Goal: Task Accomplishment & Management: Use online tool/utility

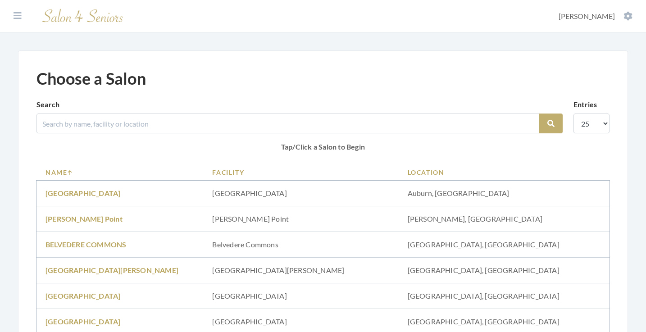
scroll to position [22, 0]
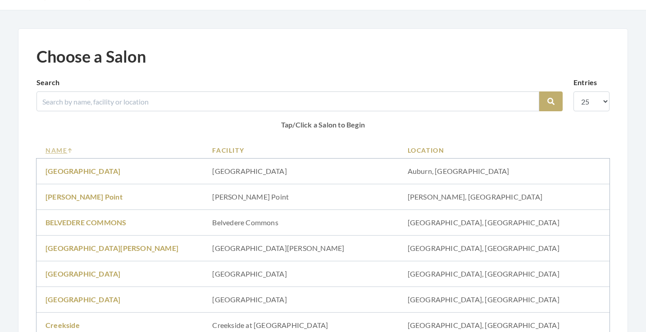
click at [64, 148] on link "Name" at bounding box center [119, 149] width 149 height 9
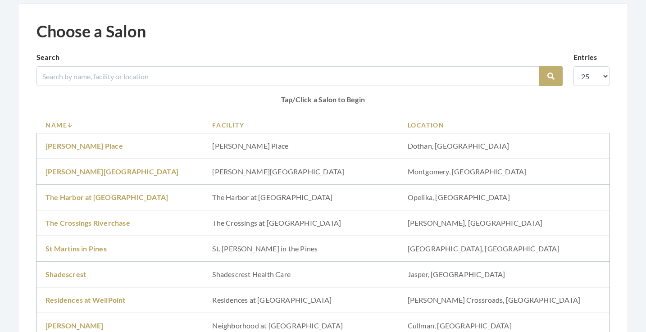
scroll to position [52, 0]
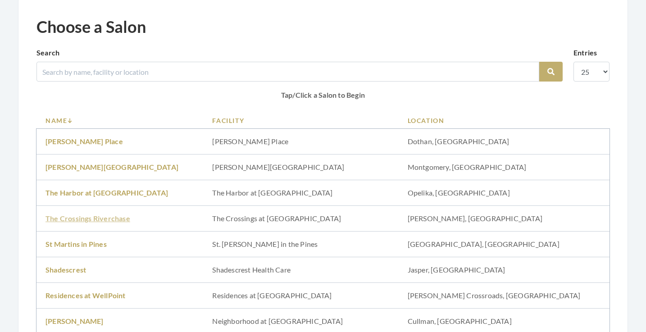
click at [99, 217] on link "The Crossings Riverchase" at bounding box center [87, 218] width 85 height 9
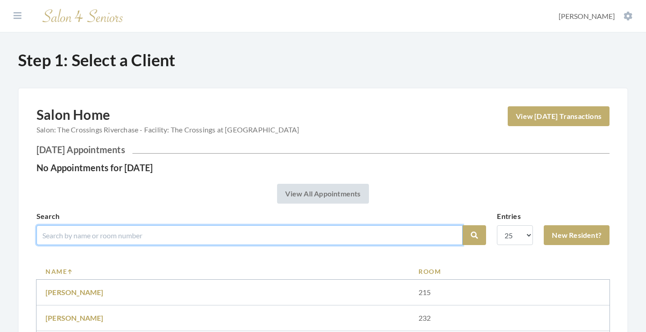
scroll to position [77, 0]
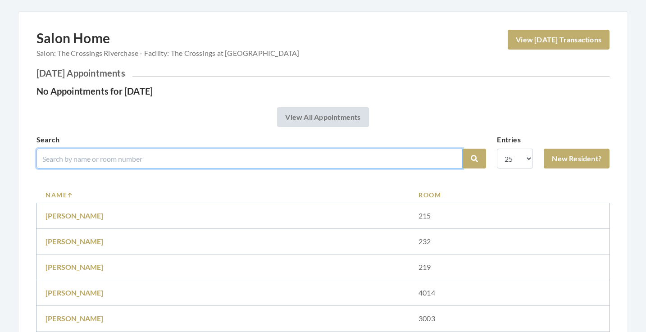
click at [126, 161] on input "search" at bounding box center [249, 159] width 426 height 20
type input "hickman"
click at [474, 159] on button "Search" at bounding box center [474, 159] width 23 height 20
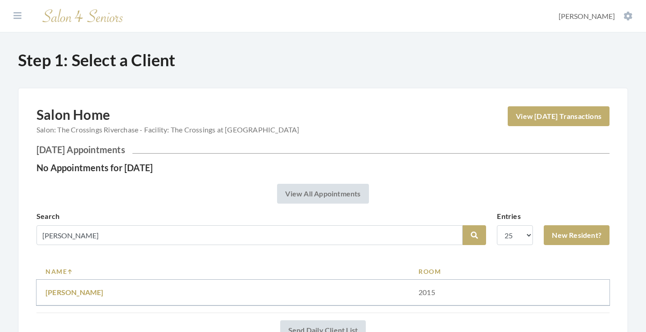
scroll to position [72, 0]
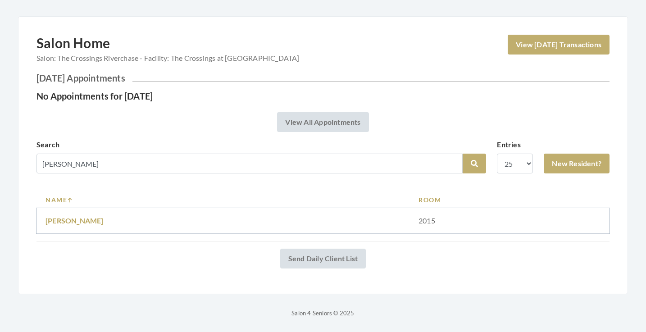
click at [90, 220] on link "JOYCE HICKMAN" at bounding box center [74, 220] width 58 height 9
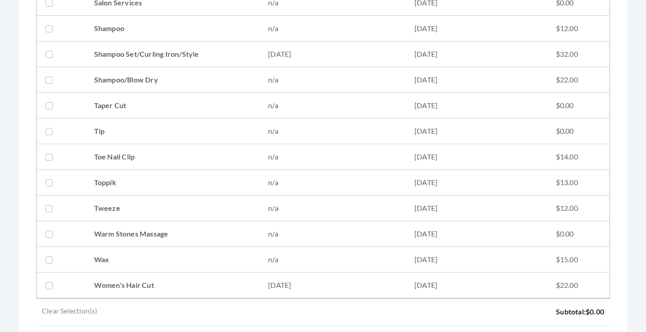
scroll to position [1148, 0]
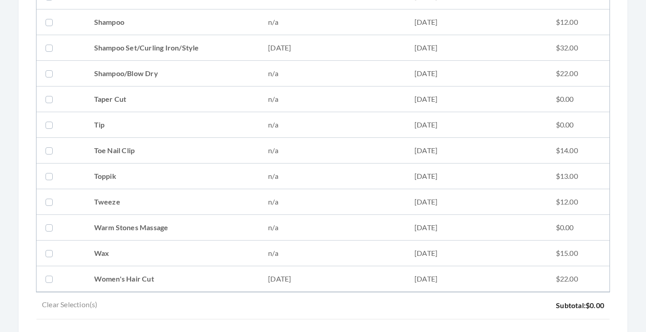
click at [48, 148] on label at bounding box center [50, 150] width 11 height 11
checkbox input "true"
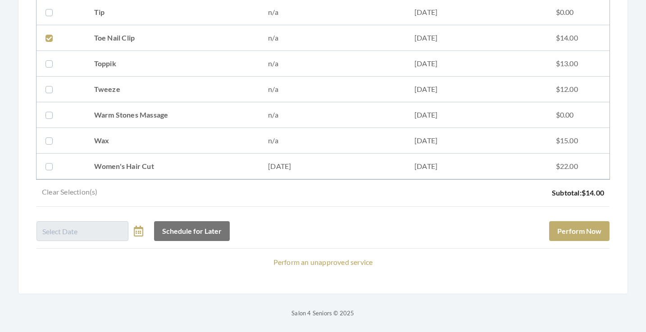
scroll to position [1261, 0]
click at [575, 231] on button "Perform Now" at bounding box center [579, 231] width 60 height 20
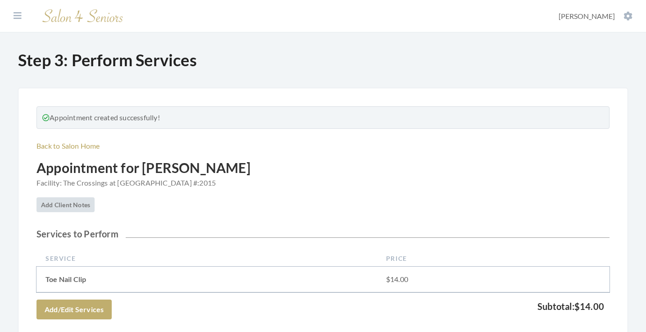
scroll to position [305, 0]
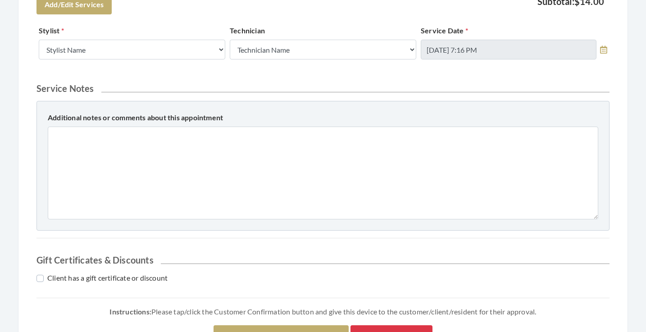
click at [152, 35] on div "Stylist Stylist Name Kinetic Stylist Greg Stylist Theresa Lindsey Alisha Teasle…" at bounding box center [131, 42] width 191 height 34
select select "18"
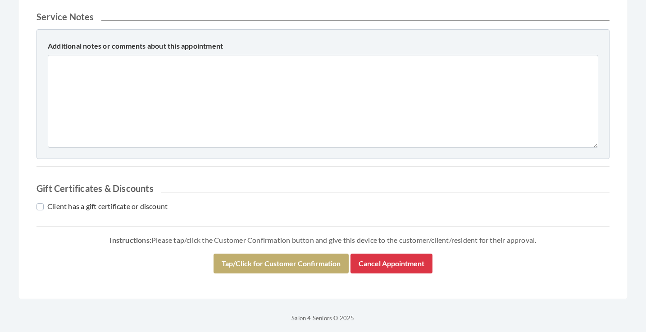
scroll to position [377, 0]
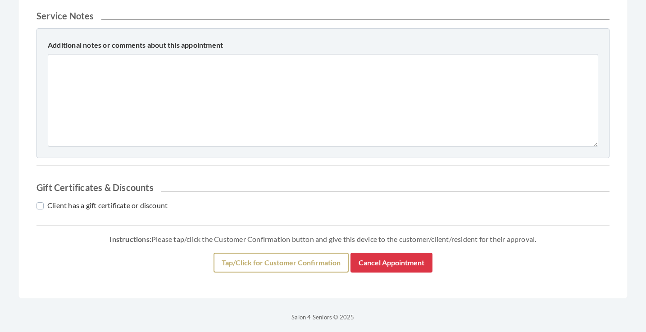
click at [237, 262] on button "Tap/Click for Customer Confirmation" at bounding box center [280, 263] width 135 height 20
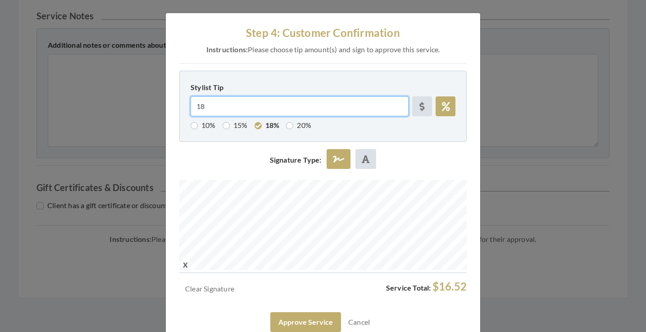
drag, startPoint x: 212, startPoint y: 108, endPoint x: 188, endPoint y: 106, distance: 24.0
click at [188, 106] on div "Stylist Tip 18 10% 15% 18% 20%" at bounding box center [322, 106] width 269 height 49
type input "0"
radio input "false"
type input "0"
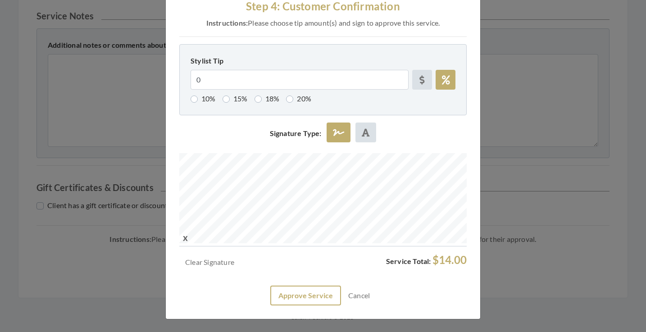
scroll to position [26, 0]
click at [301, 292] on button "Approve Service" at bounding box center [305, 296] width 71 height 20
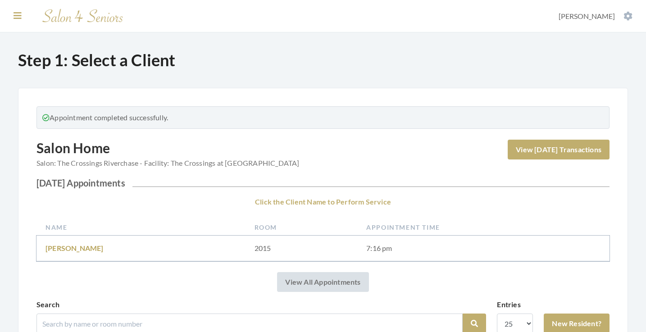
click at [18, 14] on icon at bounding box center [18, 15] width 8 height 9
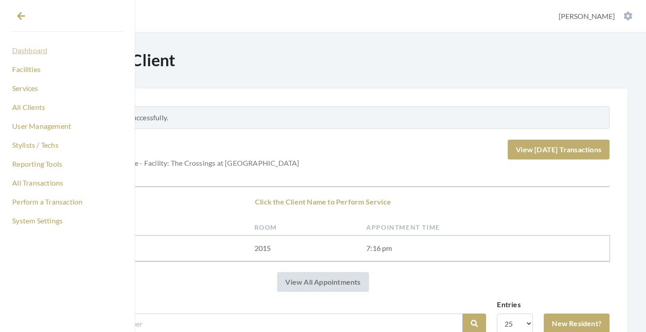
click at [33, 54] on link "Dashboard" at bounding box center [67, 50] width 113 height 15
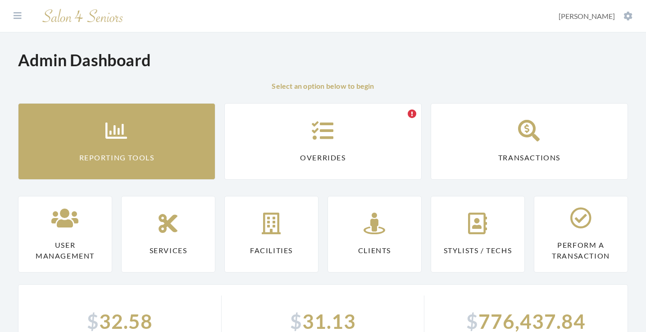
click at [122, 138] on icon at bounding box center [116, 131] width 23 height 22
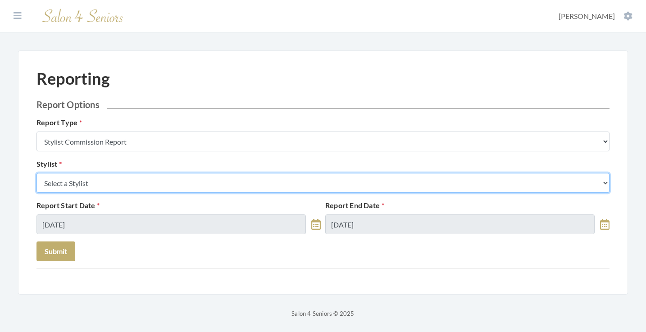
select select "18"
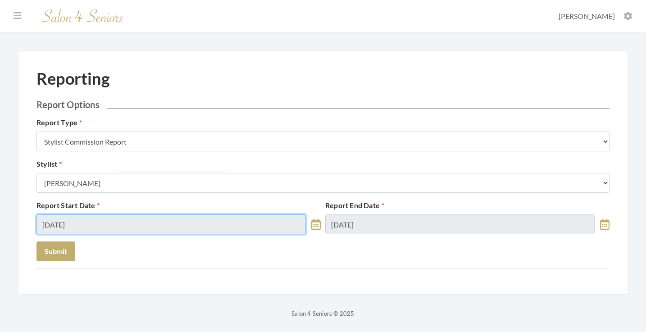
click at [131, 218] on input "08/24/2025" at bounding box center [170, 224] width 269 height 20
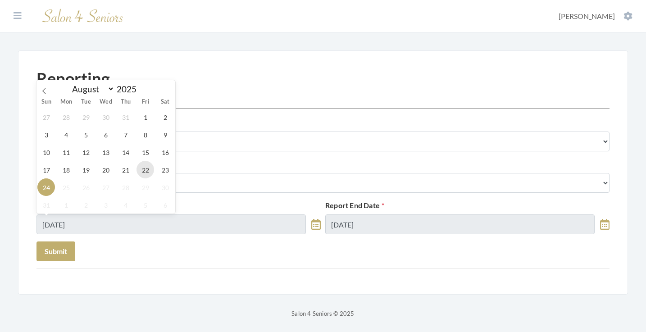
click at [145, 172] on span "22" at bounding box center [145, 170] width 18 height 18
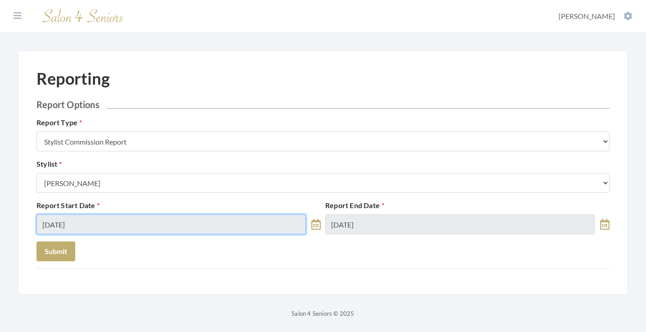
click at [141, 229] on input "08/22/2025" at bounding box center [170, 224] width 269 height 20
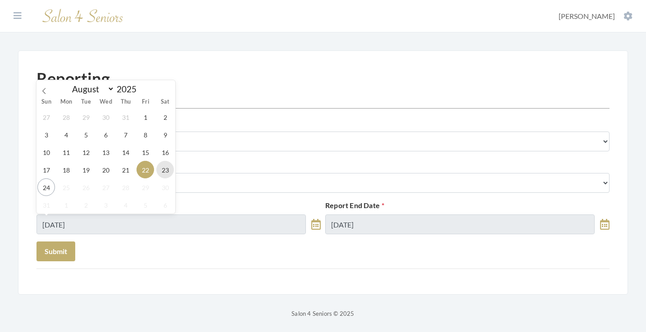
click at [162, 171] on span "23" at bounding box center [165, 170] width 18 height 18
type input "08/23/2025"
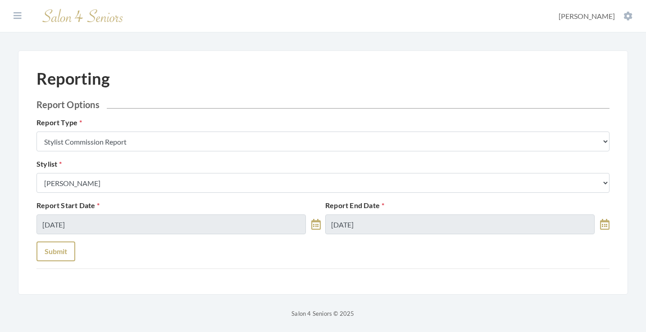
click at [63, 250] on button "Submit" at bounding box center [55, 251] width 39 height 20
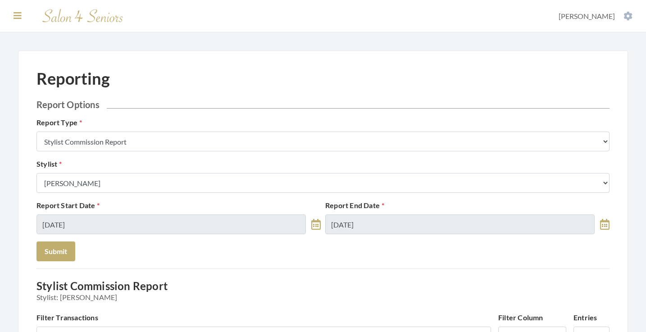
click at [14, 17] on icon at bounding box center [18, 15] width 8 height 9
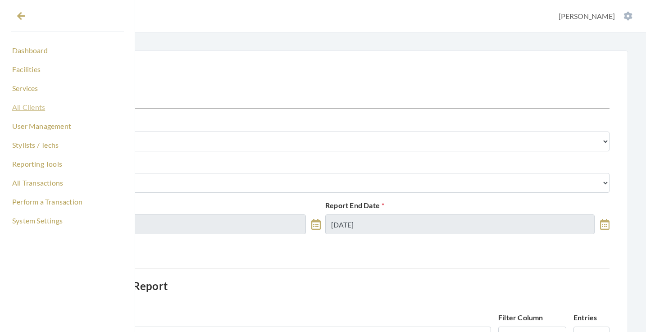
click at [34, 109] on link "All Clients" at bounding box center [67, 107] width 113 height 15
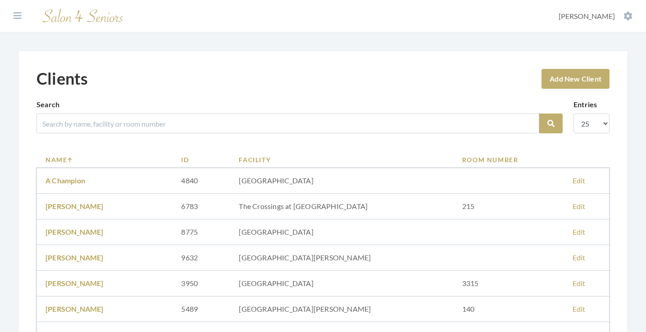
click at [163, 122] on input "search" at bounding box center [287, 123] width 503 height 20
type input "J"
type input "Marianne"
click at [551, 123] on button "Search" at bounding box center [550, 123] width 23 height 20
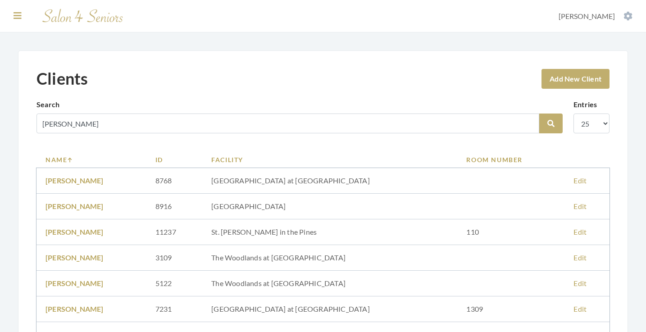
click at [15, 14] on icon at bounding box center [18, 15] width 8 height 9
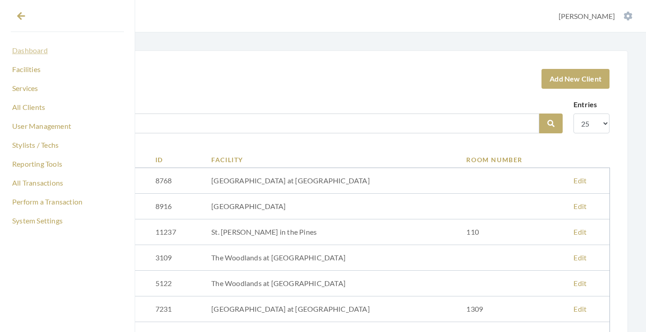
click at [23, 50] on link "Dashboard" at bounding box center [67, 50] width 113 height 15
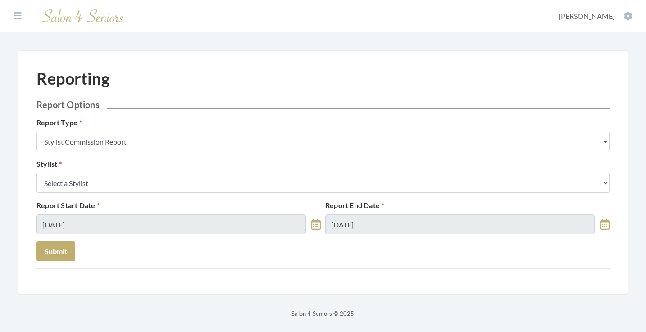
click at [109, 169] on div "Stylist Select a Stylist [PERSON_NAME] [PERSON_NAME] [PERSON_NAME] [PERSON_NAME…" at bounding box center [322, 176] width 577 height 34
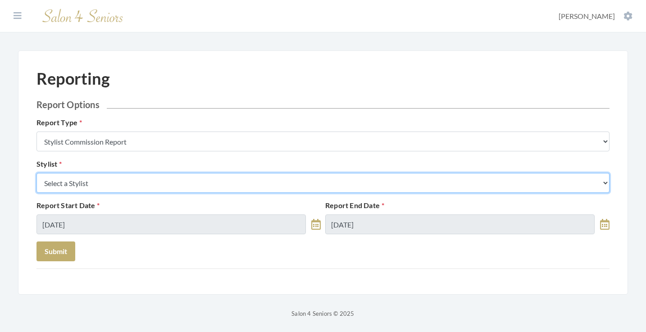
select select "147"
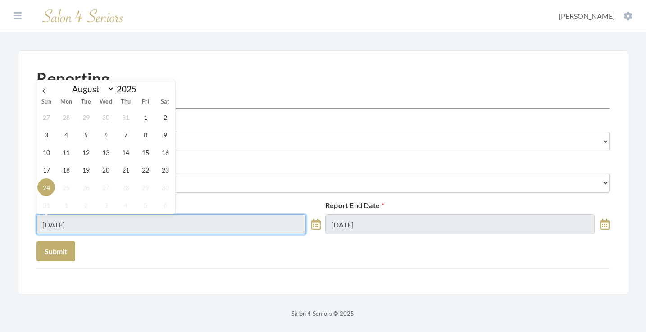
click at [79, 225] on input "[DATE]" at bounding box center [170, 224] width 269 height 20
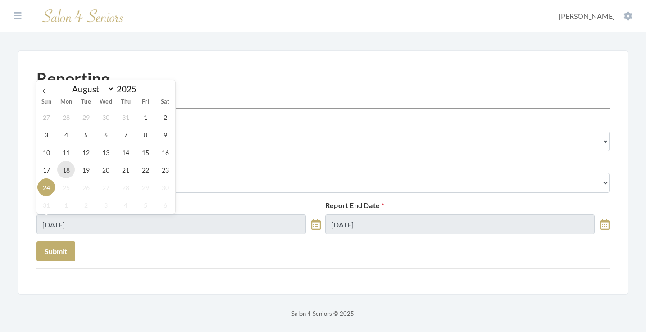
click at [64, 171] on span "18" at bounding box center [66, 170] width 18 height 18
type input "[DATE]"
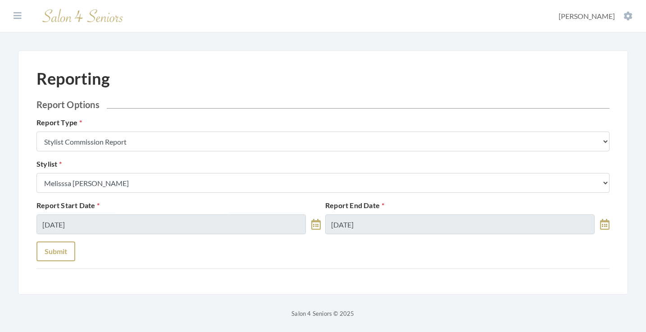
click at [64, 249] on button "Submit" at bounding box center [55, 251] width 39 height 20
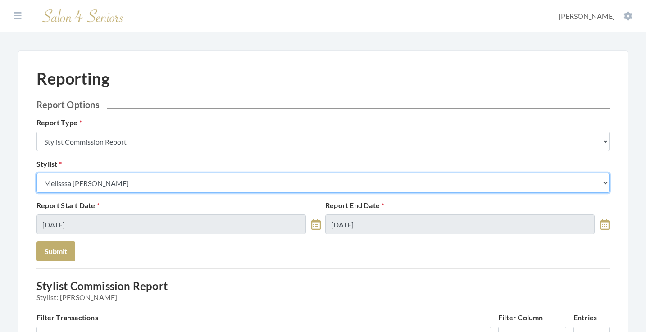
select select "115"
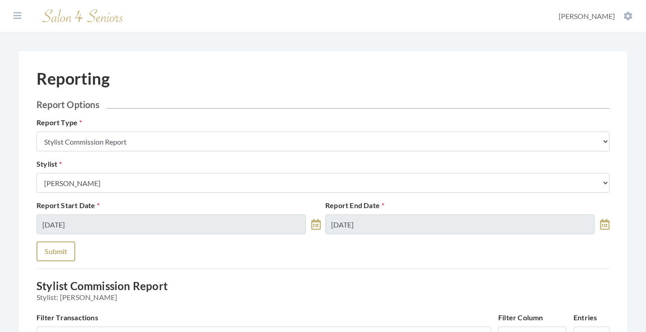
click at [54, 245] on button "Submit" at bounding box center [55, 251] width 39 height 20
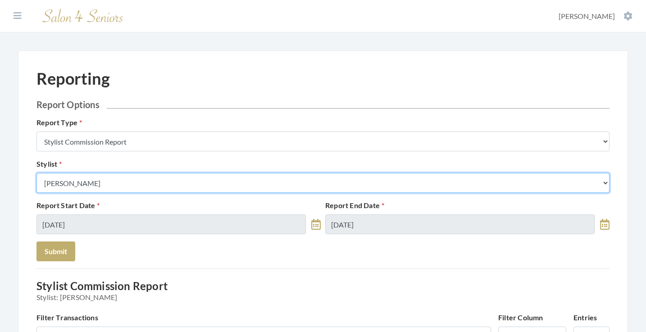
select select "180"
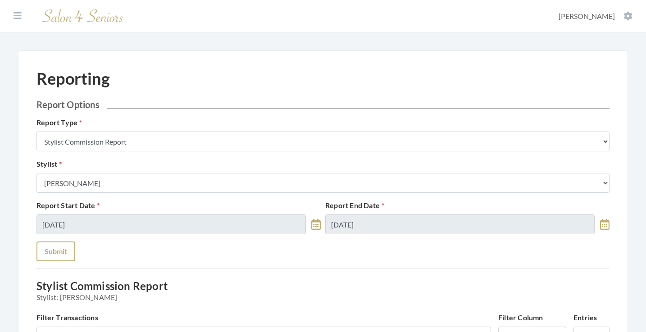
click at [62, 252] on button "Submit" at bounding box center [55, 251] width 39 height 20
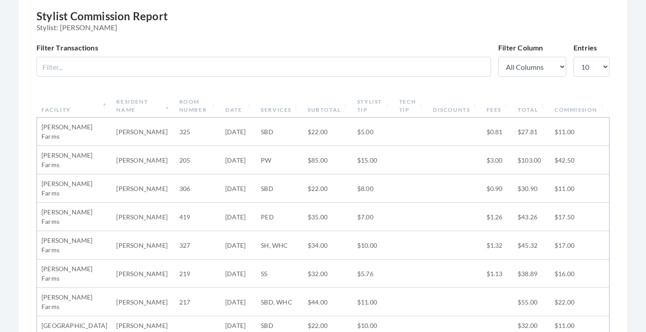
scroll to position [271, 0]
click at [228, 105] on th "Date" at bounding box center [239, 104] width 36 height 23
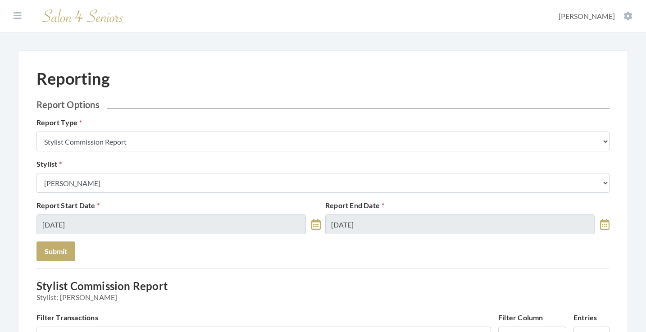
scroll to position [0, 0]
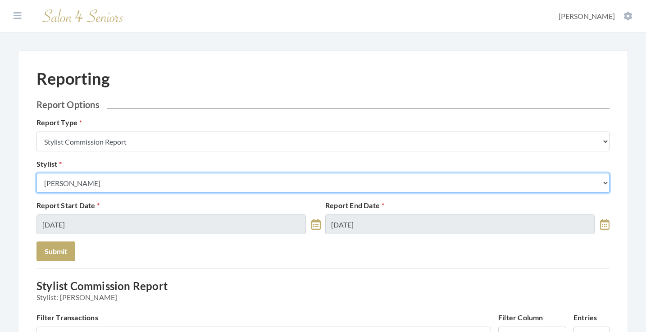
select select "127"
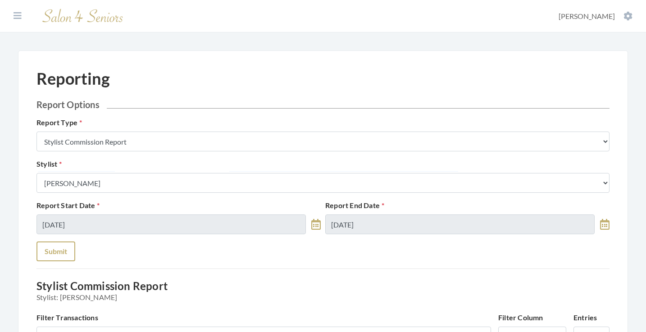
click at [63, 252] on button "Submit" at bounding box center [55, 251] width 39 height 20
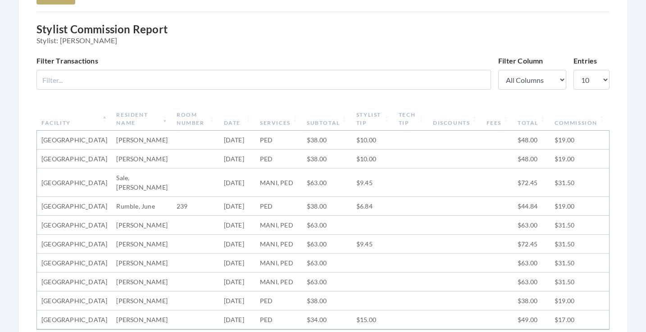
scroll to position [258, 0]
click at [244, 115] on th "Date" at bounding box center [237, 117] width 36 height 23
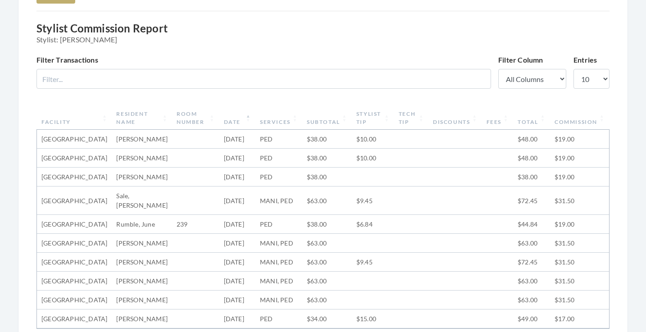
click at [241, 115] on th "Date" at bounding box center [237, 117] width 36 height 23
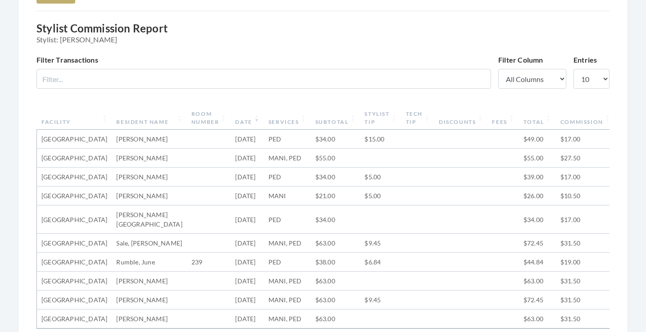
click at [241, 115] on th "Date" at bounding box center [247, 117] width 33 height 23
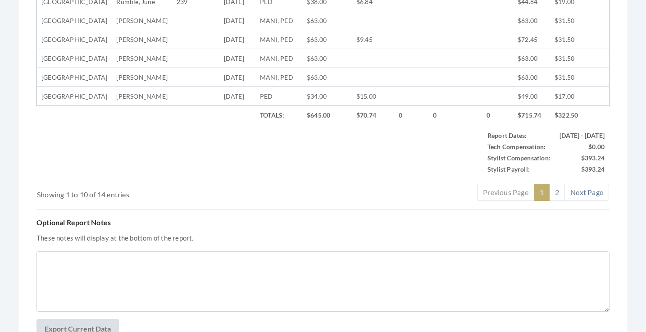
scroll to position [481, 0]
click at [555, 200] on link "2" at bounding box center [557, 191] width 16 height 17
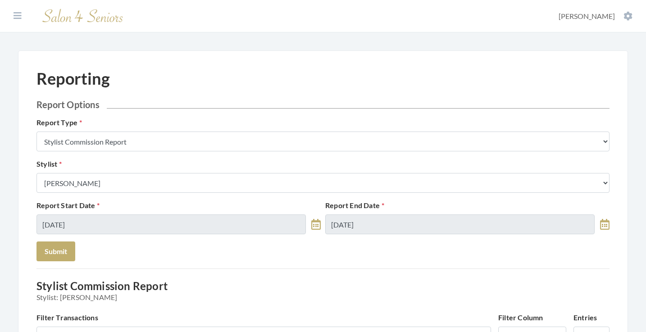
scroll to position [0, 0]
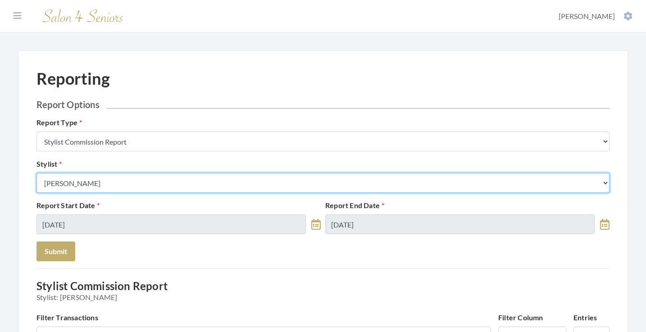
select select "169"
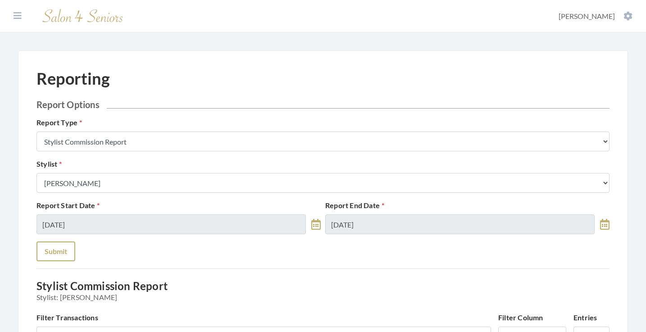
click at [57, 254] on button "Submit" at bounding box center [55, 251] width 39 height 20
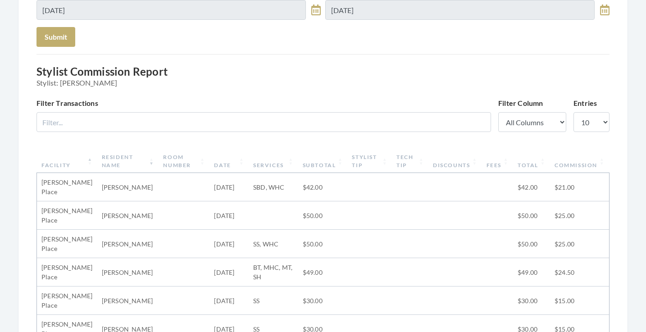
scroll to position [149, 0]
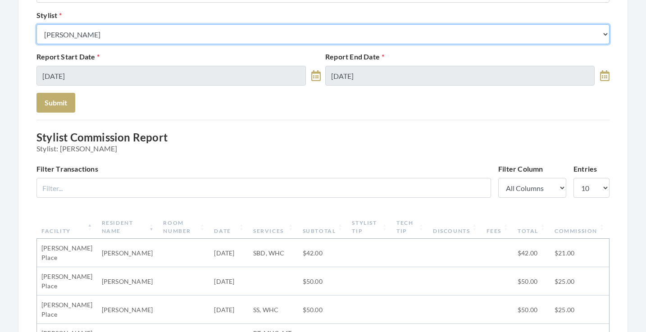
select select "19"
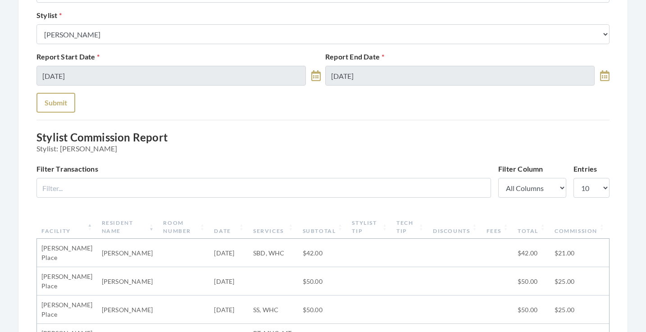
click at [50, 105] on button "Submit" at bounding box center [55, 103] width 39 height 20
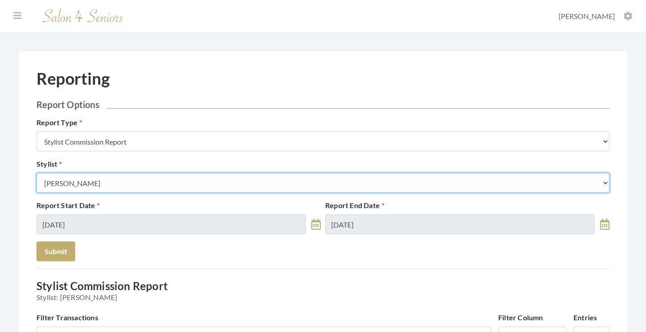
select select "26"
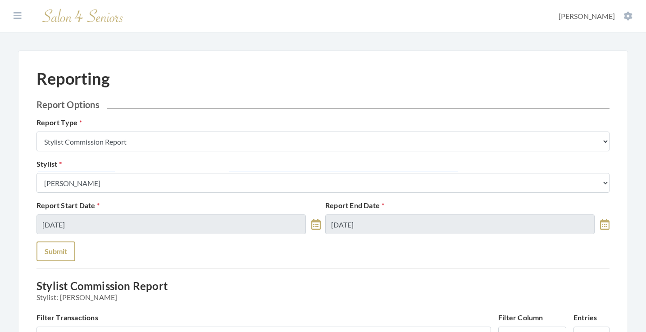
click at [61, 248] on button "Submit" at bounding box center [55, 251] width 39 height 20
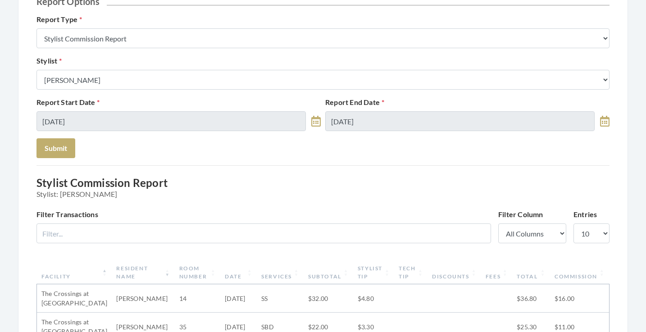
scroll to position [99, 0]
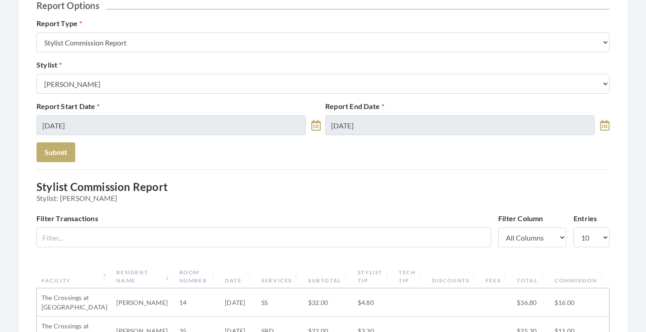
click at [126, 73] on div "Stylist Select a Stylist Alaina Krumm Alisha Teasley Anna White April Dructor A…" at bounding box center [322, 76] width 577 height 34
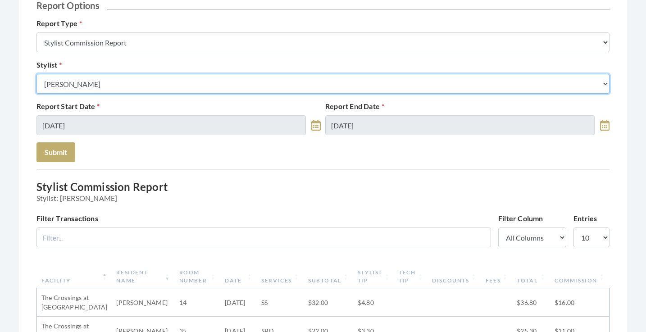
select select "24"
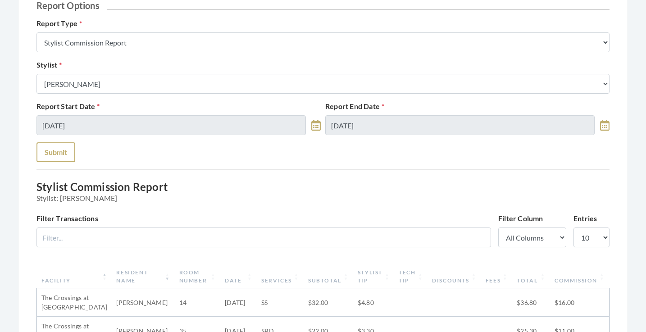
click at [62, 146] on button "Submit" at bounding box center [55, 152] width 39 height 20
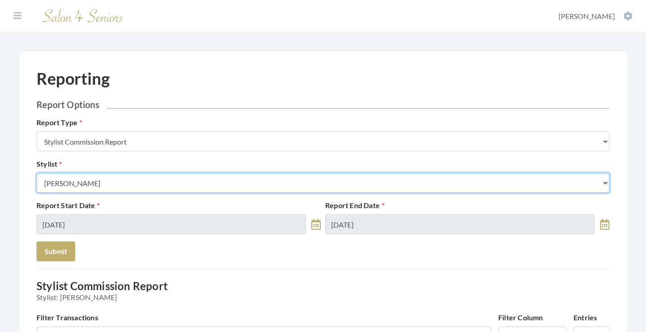
click at [134, 181] on select "Select a Stylist [PERSON_NAME] [PERSON_NAME] [PERSON_NAME] [PERSON_NAME] [PERSO…" at bounding box center [322, 183] width 573 height 20
select select "28"
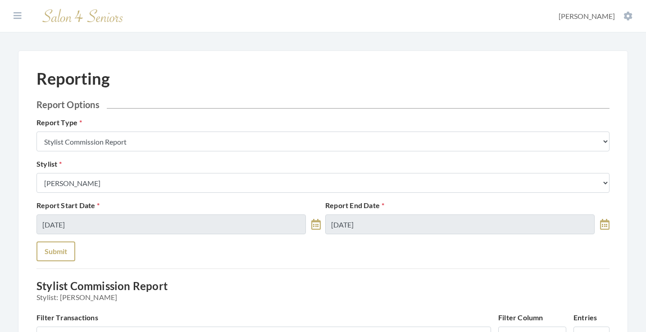
click at [54, 246] on button "Submit" at bounding box center [55, 251] width 39 height 20
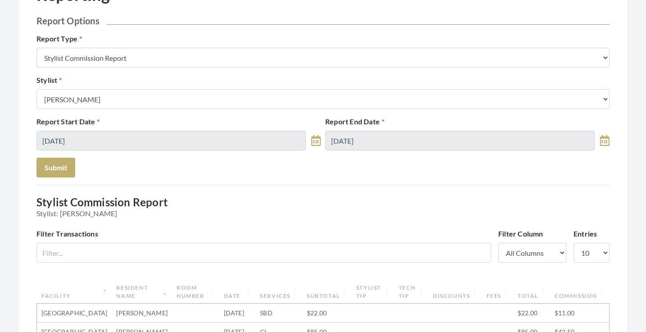
scroll to position [28, 0]
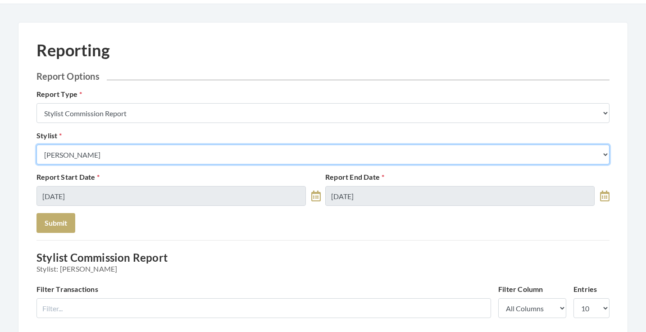
select select "176"
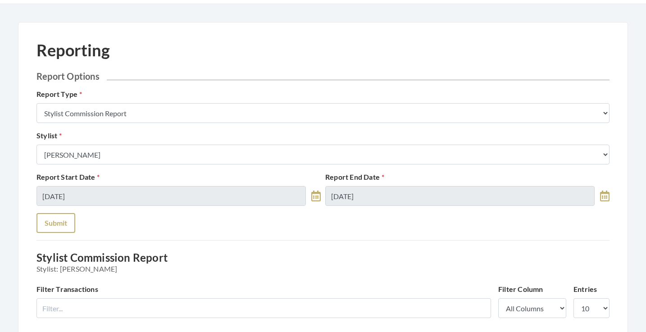
click at [48, 222] on button "Submit" at bounding box center [55, 223] width 39 height 20
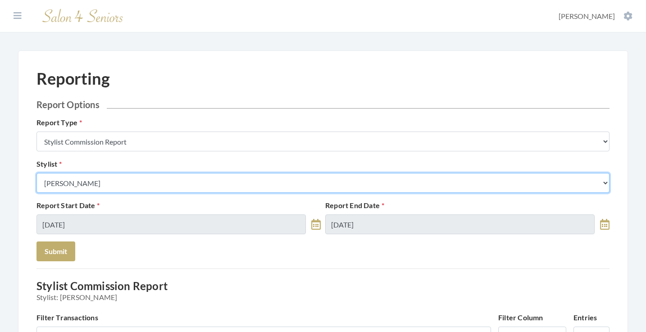
select select "32"
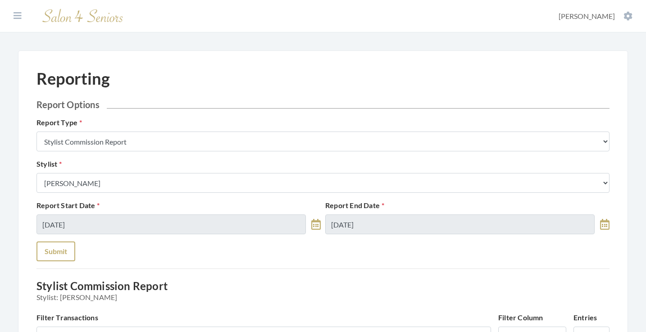
click at [65, 249] on button "Submit" at bounding box center [55, 251] width 39 height 20
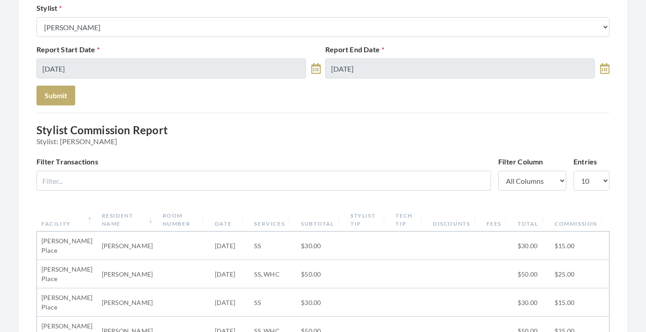
scroll to position [59, 0]
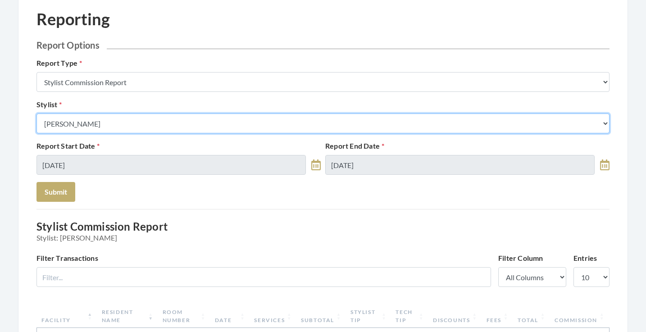
select select "166"
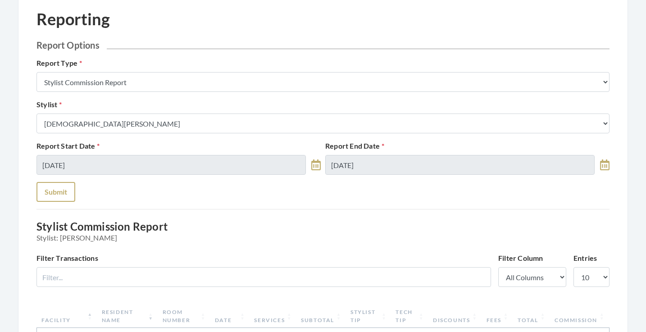
click at [51, 191] on button "Submit" at bounding box center [55, 192] width 39 height 20
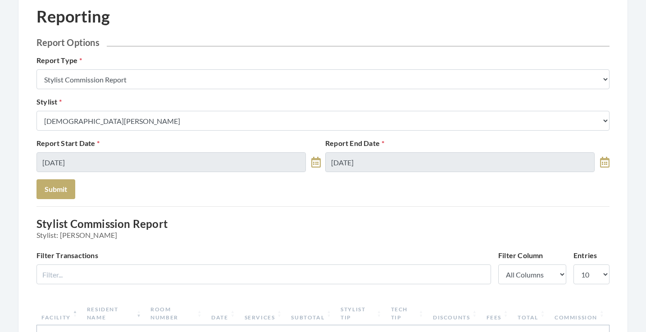
scroll to position [34, 0]
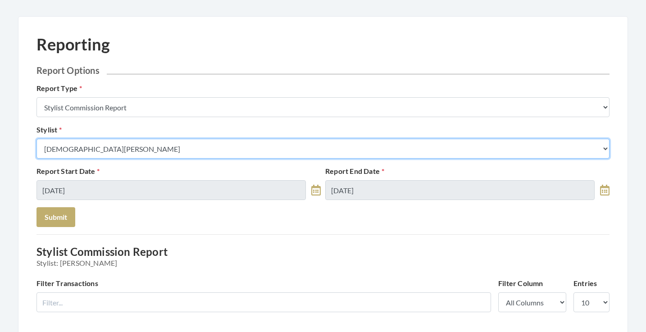
select select "165"
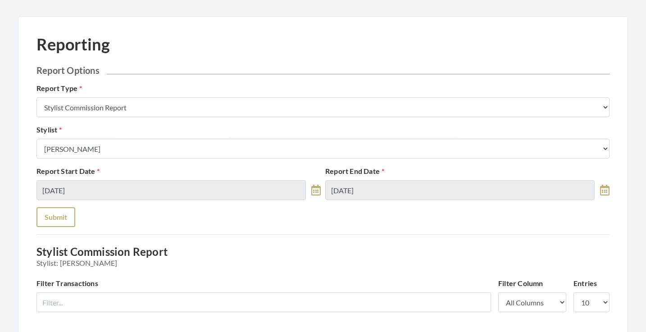
click at [64, 218] on button "Submit" at bounding box center [55, 217] width 39 height 20
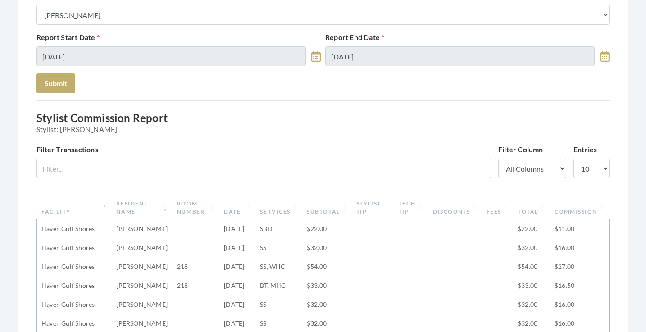
scroll to position [27, 0]
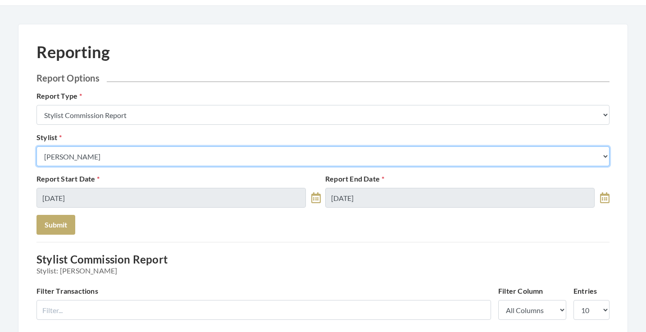
select select "13"
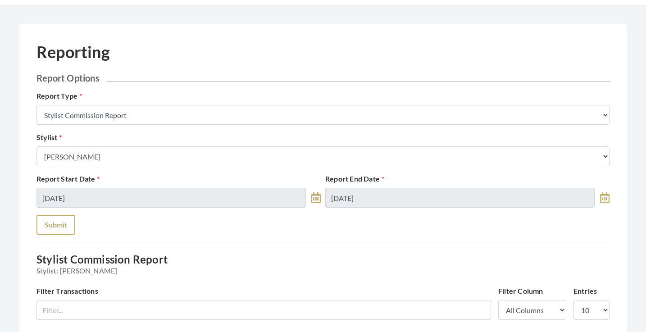
click at [56, 230] on button "Submit" at bounding box center [55, 225] width 39 height 20
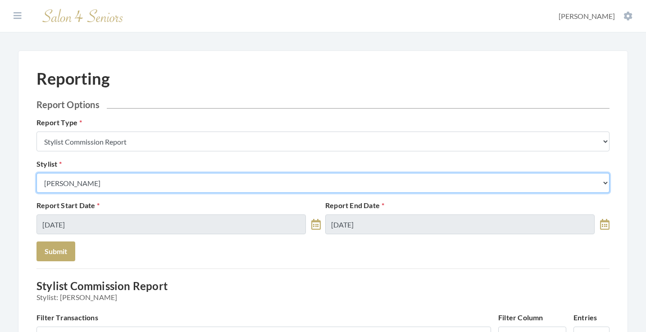
select select "146"
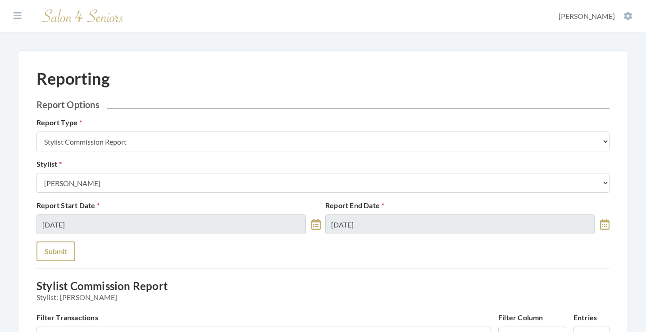
click at [54, 247] on button "Submit" at bounding box center [55, 251] width 39 height 20
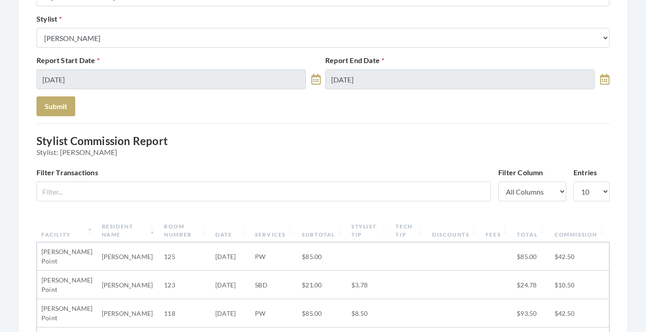
scroll to position [9, 0]
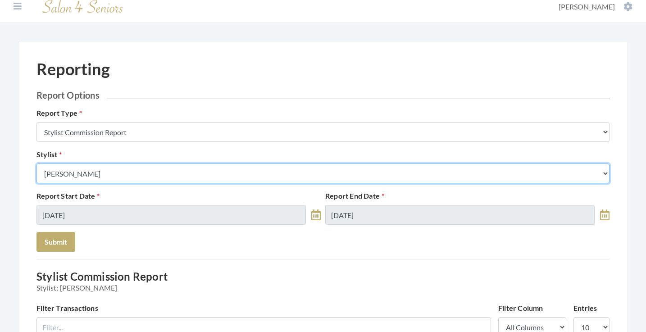
select select "153"
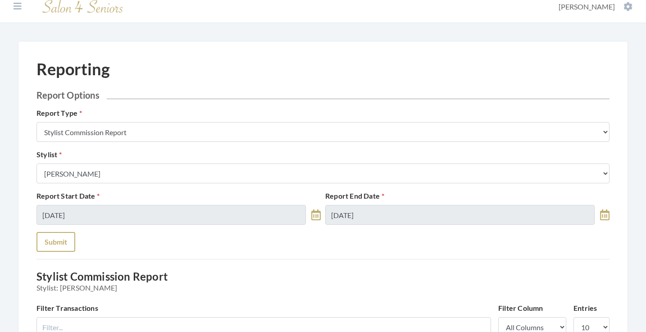
click at [52, 243] on button "Submit" at bounding box center [55, 242] width 39 height 20
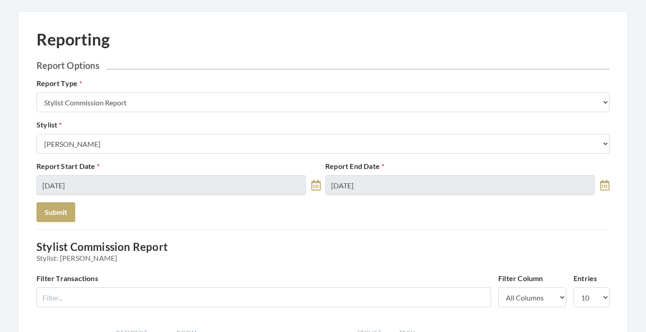
scroll to position [36, 0]
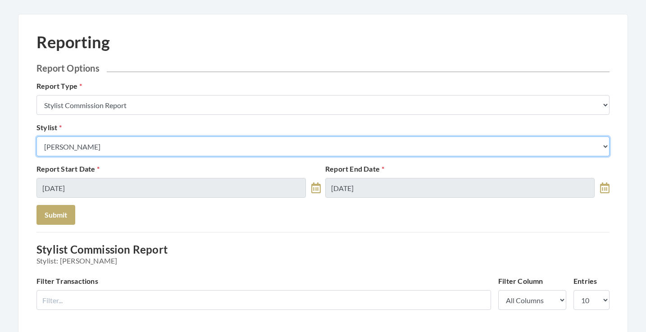
select select "64"
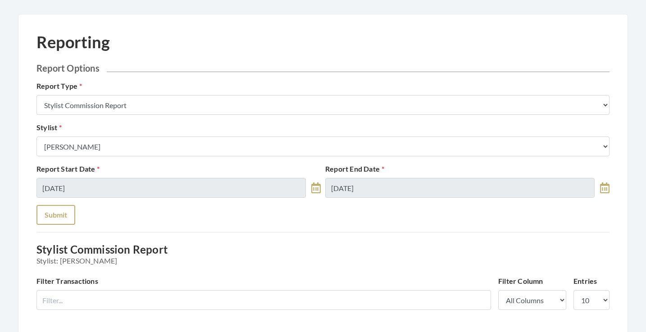
click at [60, 212] on button "Submit" at bounding box center [55, 215] width 39 height 20
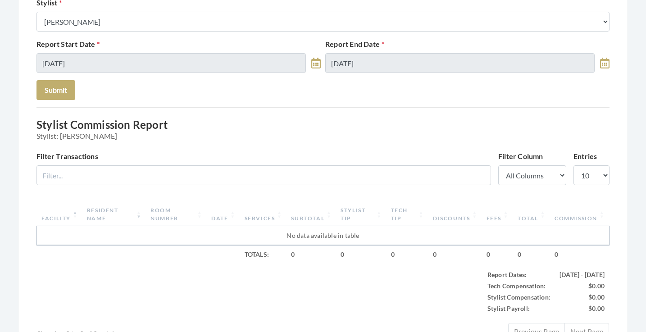
scroll to position [43, 0]
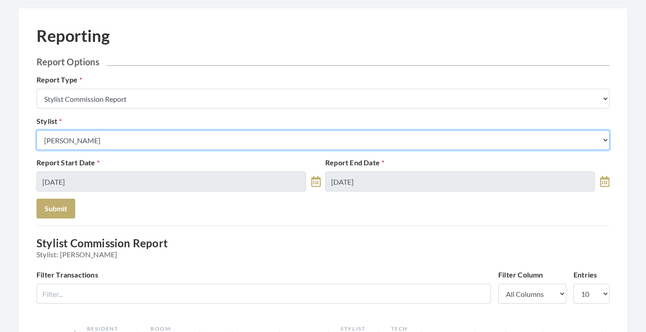
select select "25"
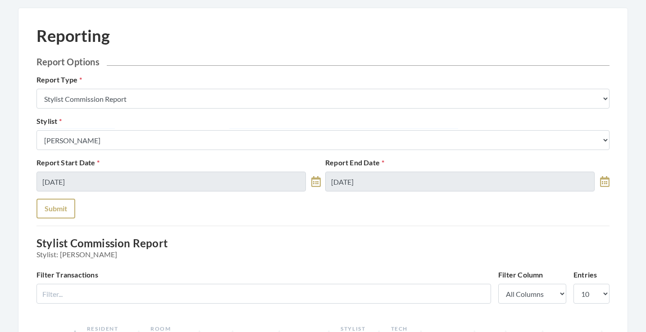
click at [65, 204] on button "Submit" at bounding box center [55, 209] width 39 height 20
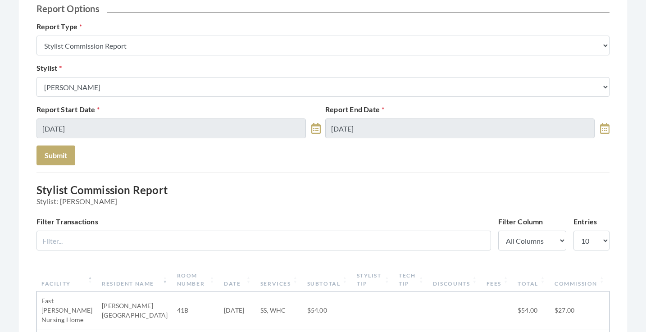
scroll to position [94, 0]
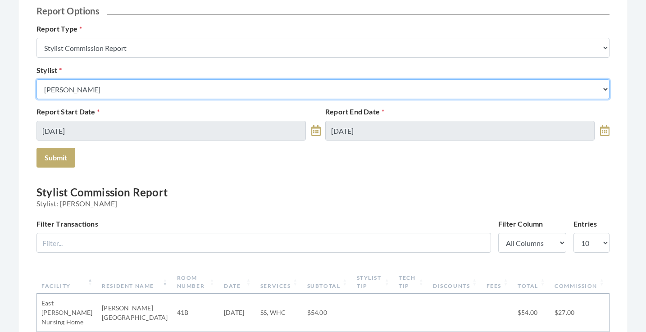
select select "49"
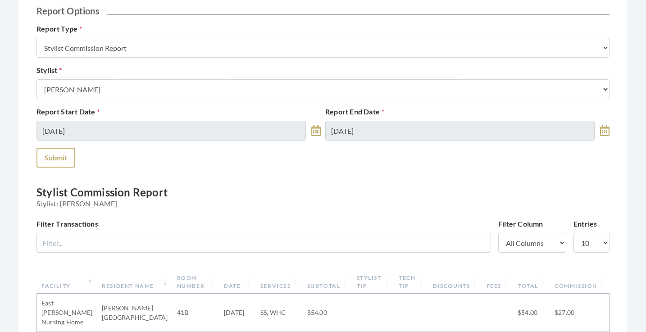
click at [63, 159] on button "Submit" at bounding box center [55, 158] width 39 height 20
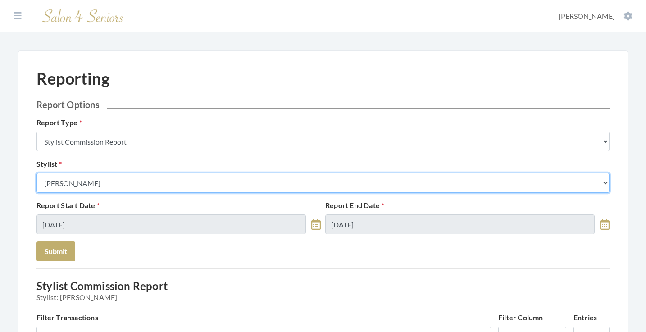
select select "171"
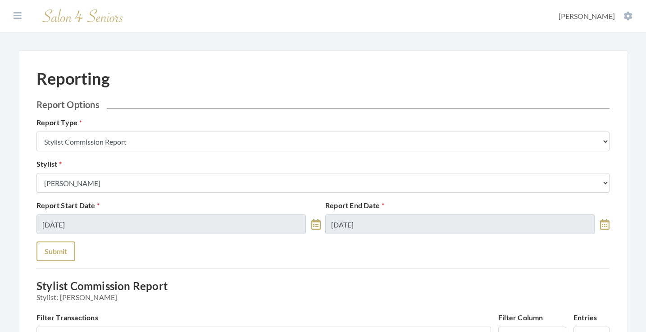
click at [57, 255] on button "Submit" at bounding box center [55, 251] width 39 height 20
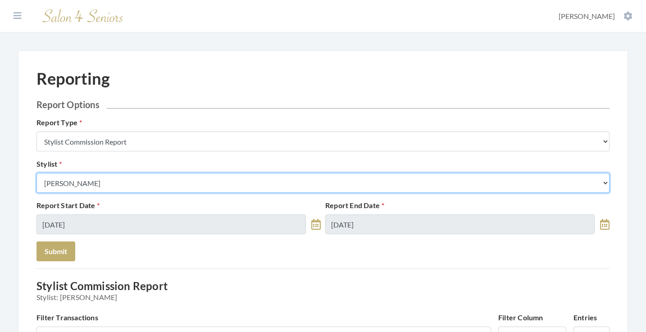
scroll to position [95, 0]
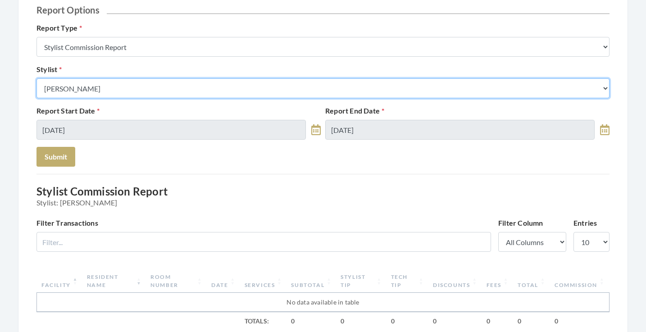
click at [121, 87] on select "Select a Stylist [PERSON_NAME] [PERSON_NAME] [PERSON_NAME] [PERSON_NAME] [PERSO…" at bounding box center [322, 88] width 573 height 20
select select "43"
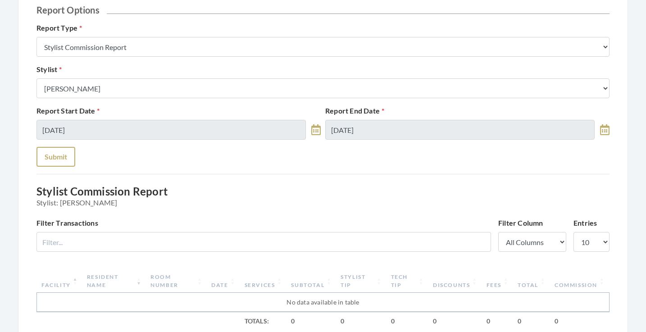
click at [56, 154] on button "Submit" at bounding box center [55, 157] width 39 height 20
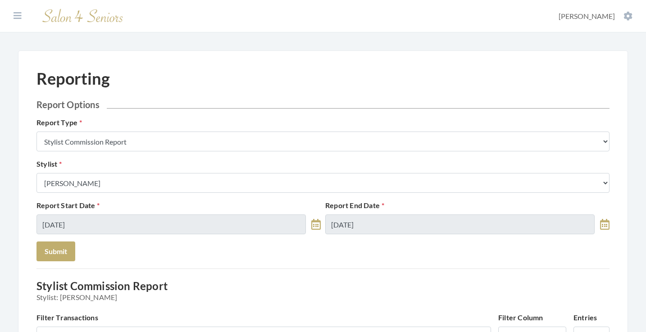
click at [83, 172] on div "Stylist Select a Stylist [PERSON_NAME] [PERSON_NAME] [PERSON_NAME] [PERSON_NAME…" at bounding box center [322, 176] width 577 height 34
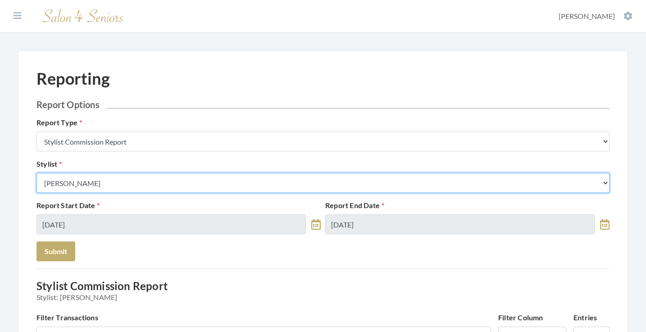
select select "18"
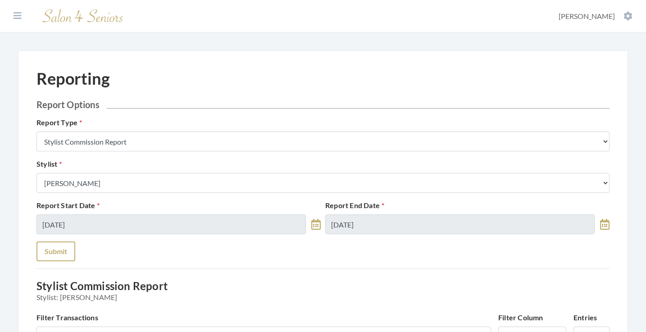
click at [65, 243] on button "Submit" at bounding box center [55, 251] width 39 height 20
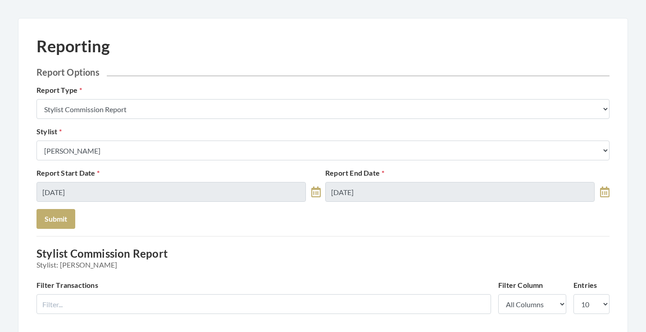
scroll to position [8, 0]
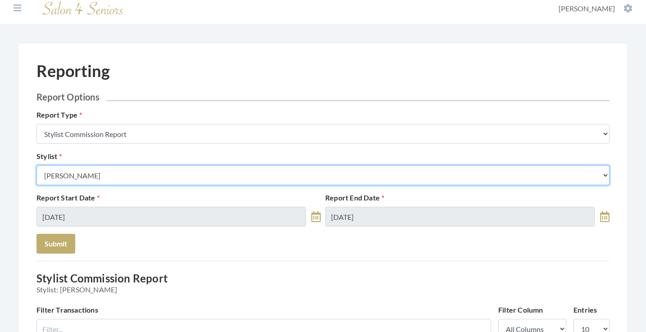
select select "181"
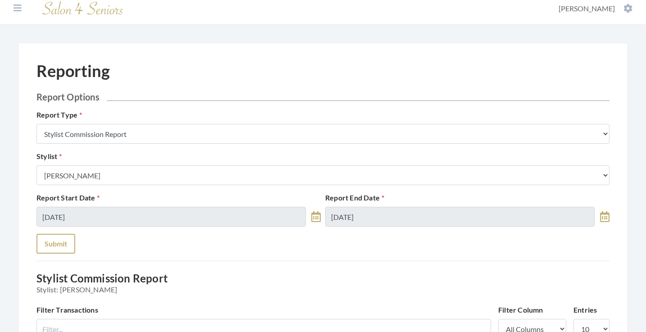
click at [66, 245] on button "Submit" at bounding box center [55, 244] width 39 height 20
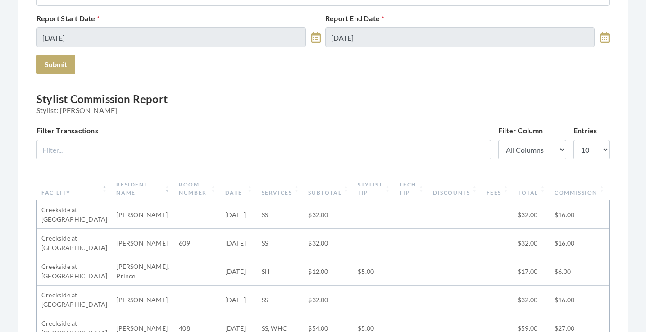
scroll to position [43, 0]
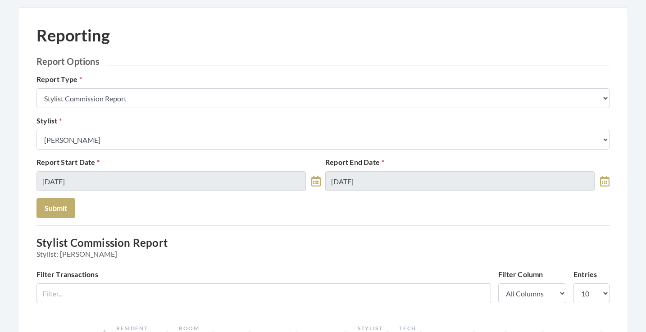
click at [99, 124] on div "Stylist Select a Stylist [PERSON_NAME] [PERSON_NAME] [PERSON_NAME] [PERSON_NAME…" at bounding box center [322, 132] width 577 height 34
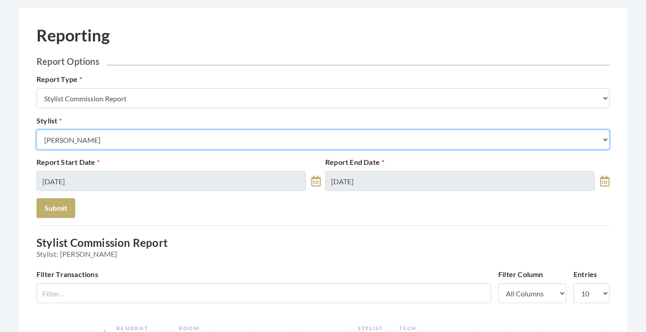
select select "170"
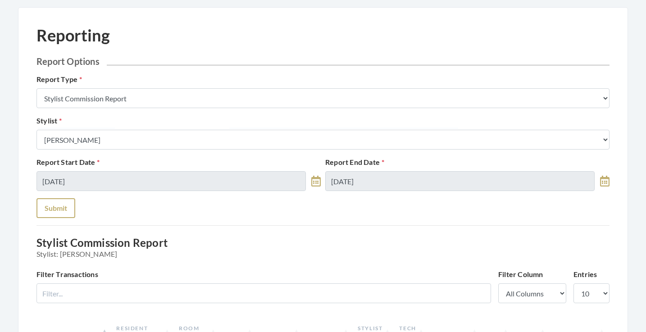
click at [62, 205] on button "Submit" at bounding box center [55, 208] width 39 height 20
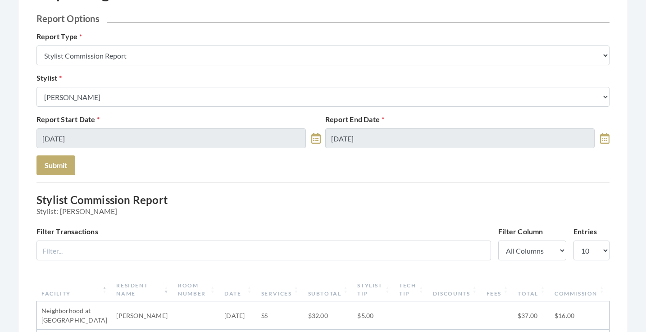
scroll to position [37, 0]
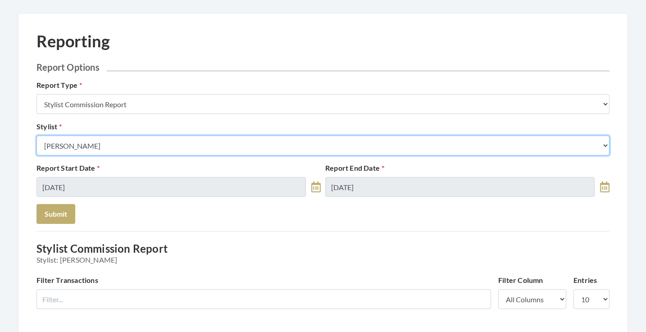
select select "44"
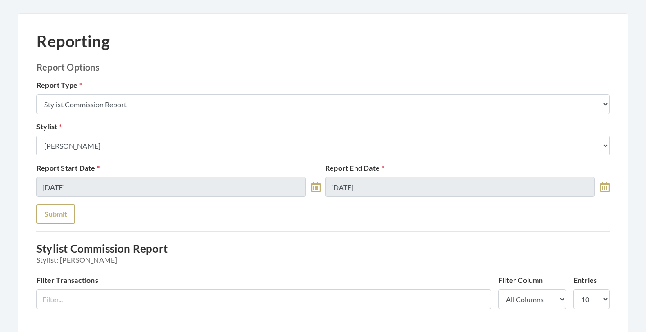
click at [63, 213] on button "Submit" at bounding box center [55, 214] width 39 height 20
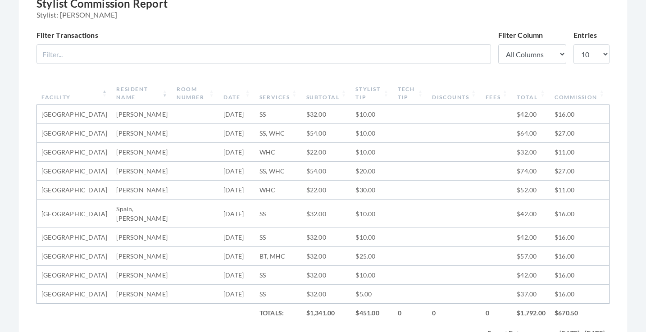
scroll to position [138, 0]
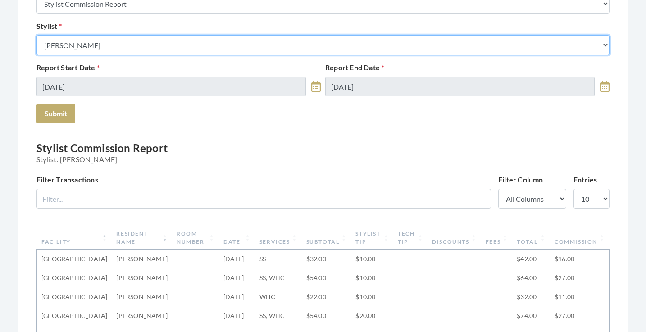
select select "23"
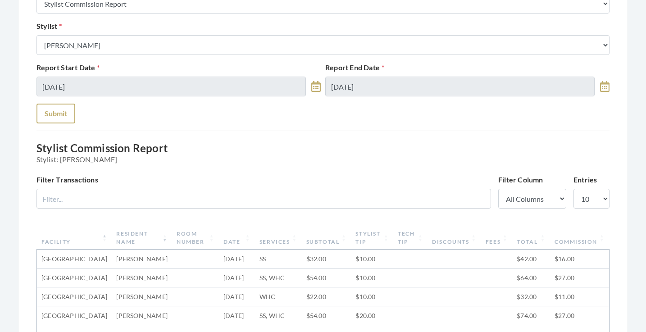
click at [63, 114] on button "Submit" at bounding box center [55, 114] width 39 height 20
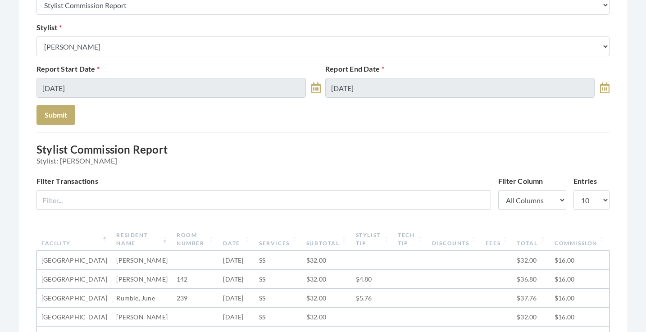
scroll to position [128, 0]
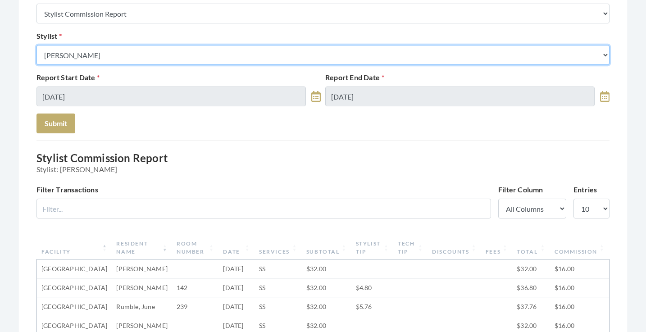
select select "126"
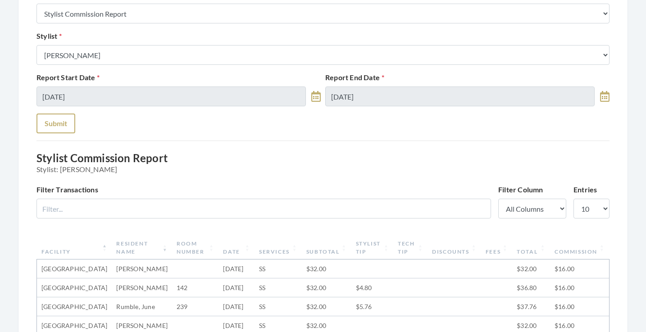
click at [56, 122] on button "Submit" at bounding box center [55, 123] width 39 height 20
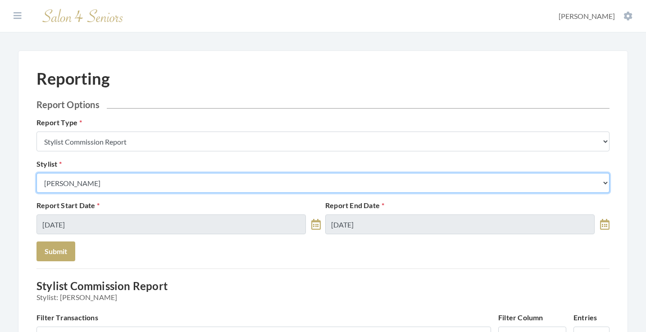
select select "182"
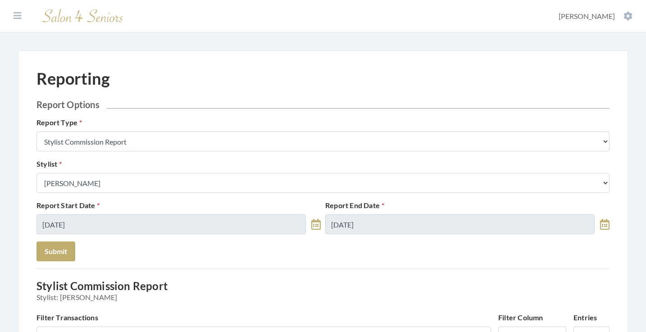
click at [58, 239] on div "Report Start Date 08/18/2025 Report End Date 08/24/2025" at bounding box center [322, 220] width 577 height 41
click at [58, 250] on button "Submit" at bounding box center [55, 251] width 39 height 20
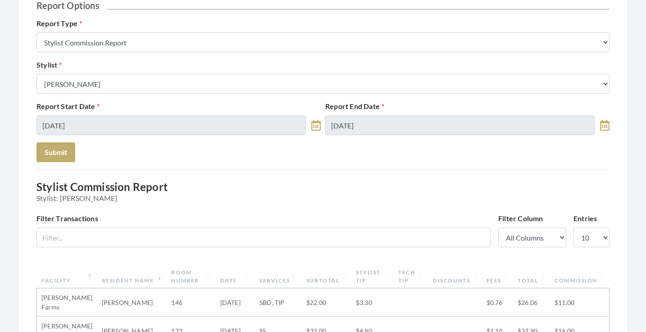
scroll to position [83, 0]
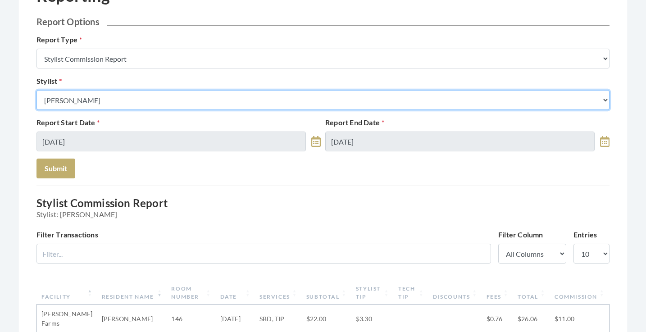
select select "180"
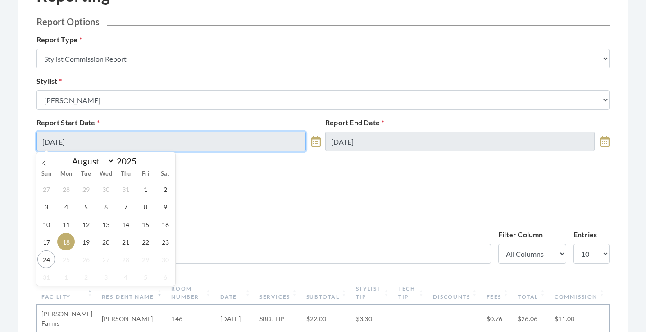
click at [121, 135] on input "[DATE]" at bounding box center [170, 142] width 269 height 20
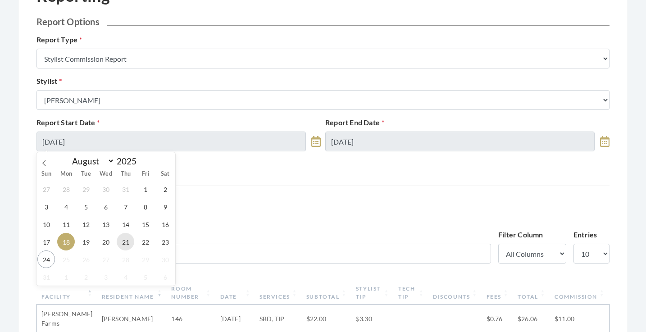
click at [124, 247] on span "21" at bounding box center [126, 242] width 18 height 18
type input "[DATE]"
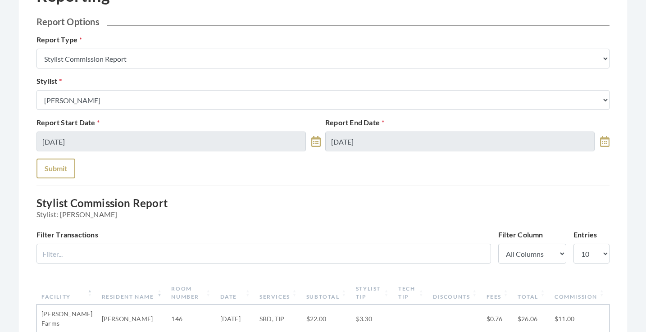
click at [64, 168] on button "Submit" at bounding box center [55, 169] width 39 height 20
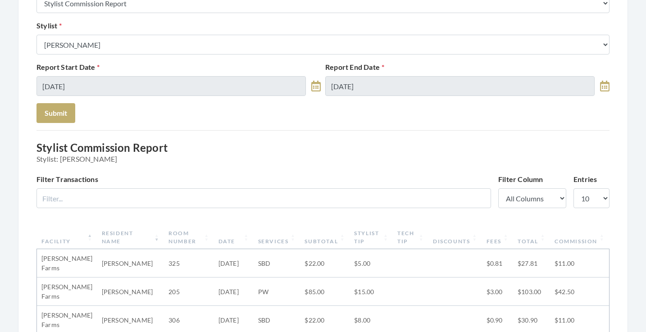
scroll to position [133, 0]
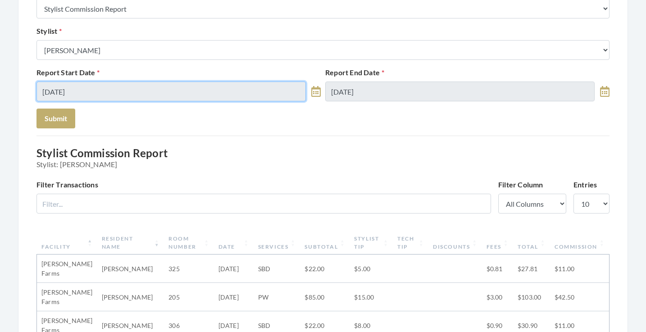
click at [126, 91] on input "[DATE]" at bounding box center [170, 92] width 269 height 20
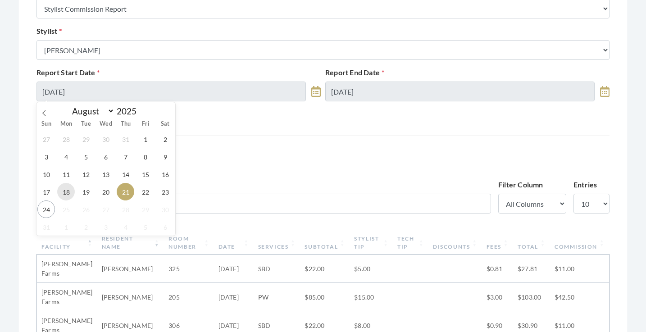
click at [66, 195] on span "18" at bounding box center [66, 192] width 18 height 18
type input "[DATE]"
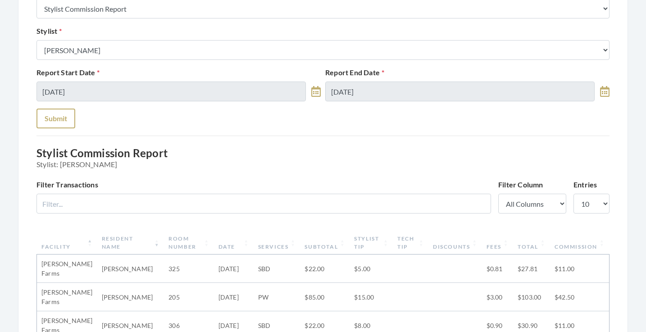
click at [55, 122] on button "Submit" at bounding box center [55, 119] width 39 height 20
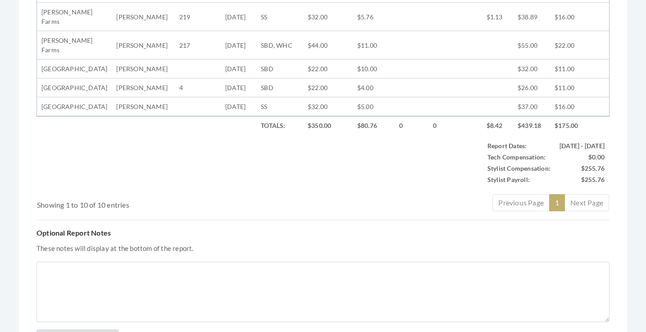
scroll to position [526, 0]
